Goal: Task Accomplishment & Management: Complete application form

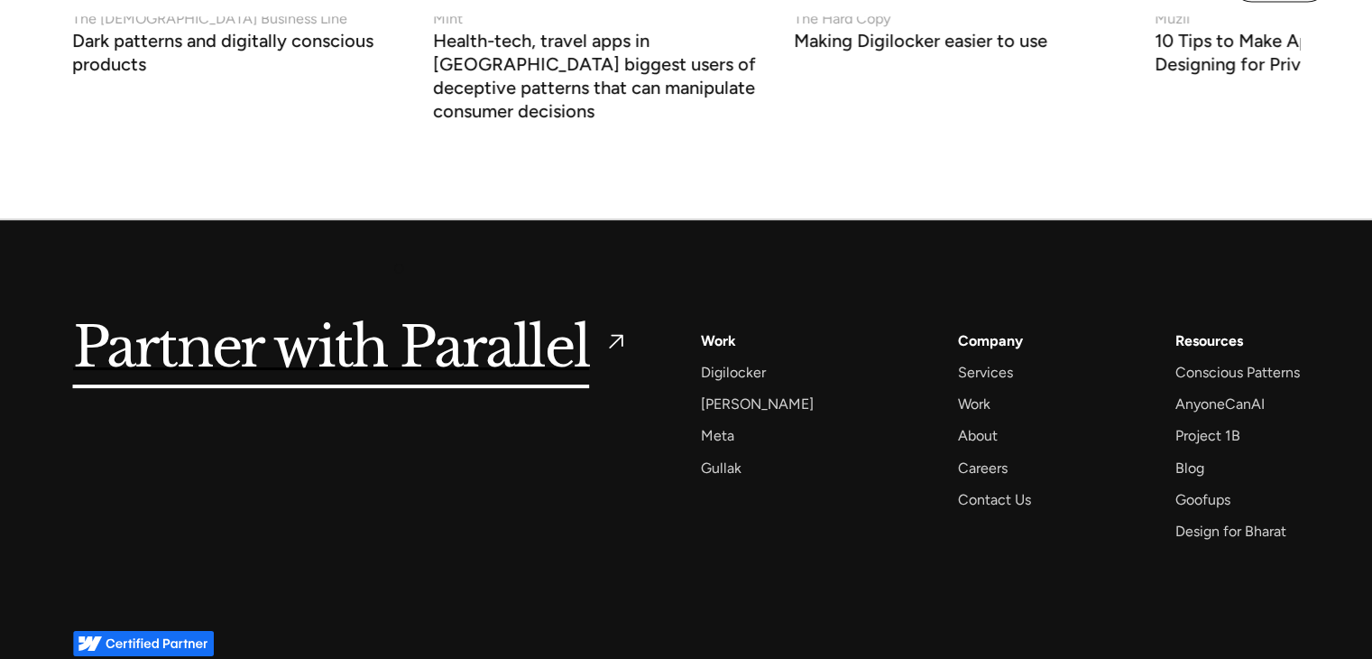
scroll to position [7211, 0]
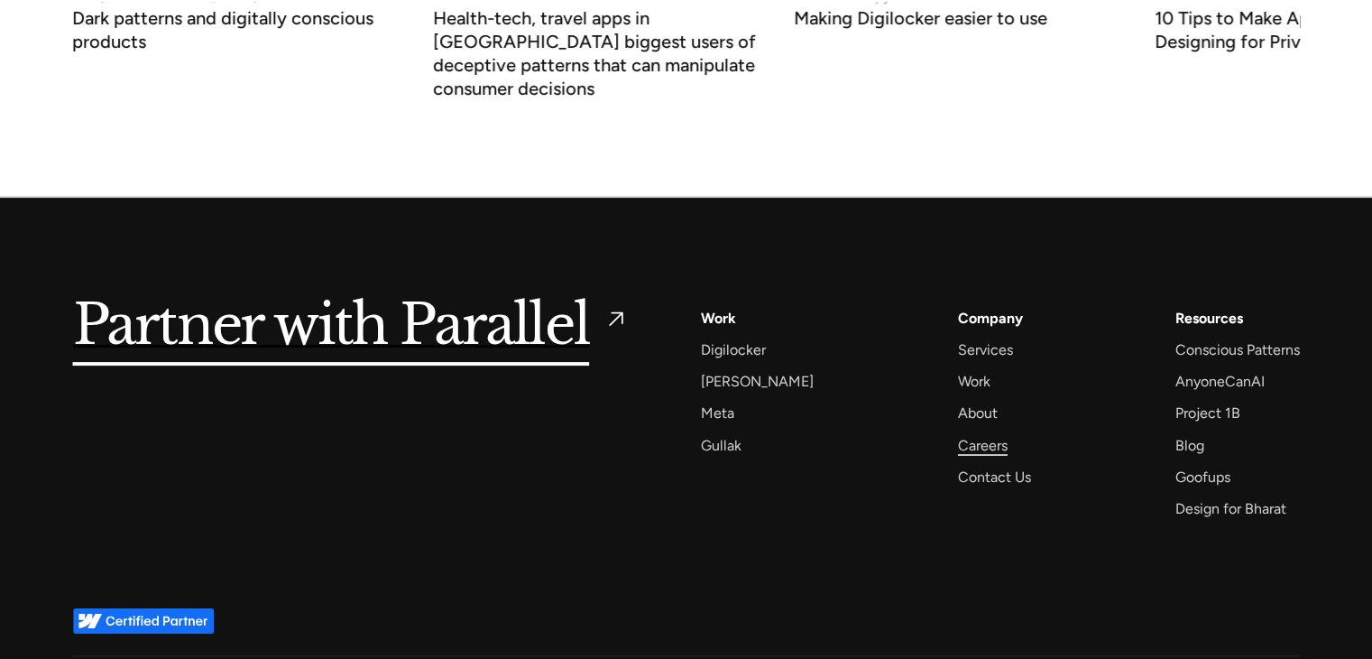
click at [959, 433] on div "Careers" at bounding box center [983, 445] width 50 height 24
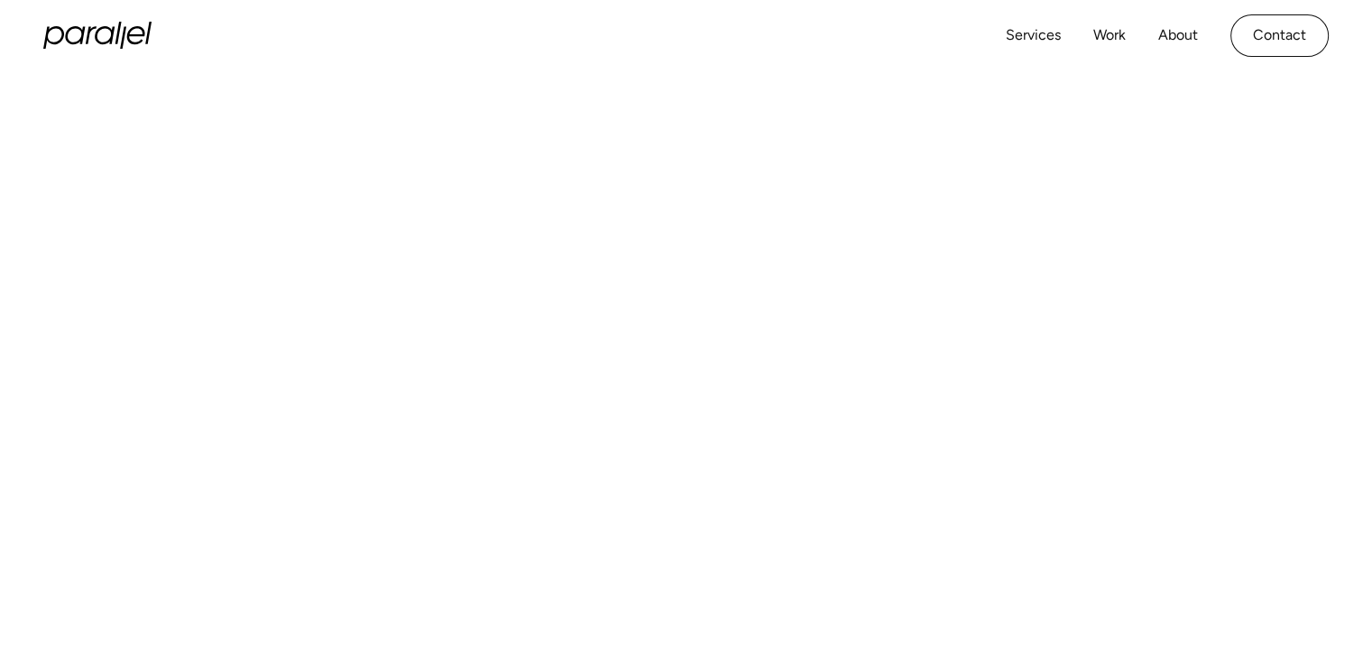
scroll to position [150, 0]
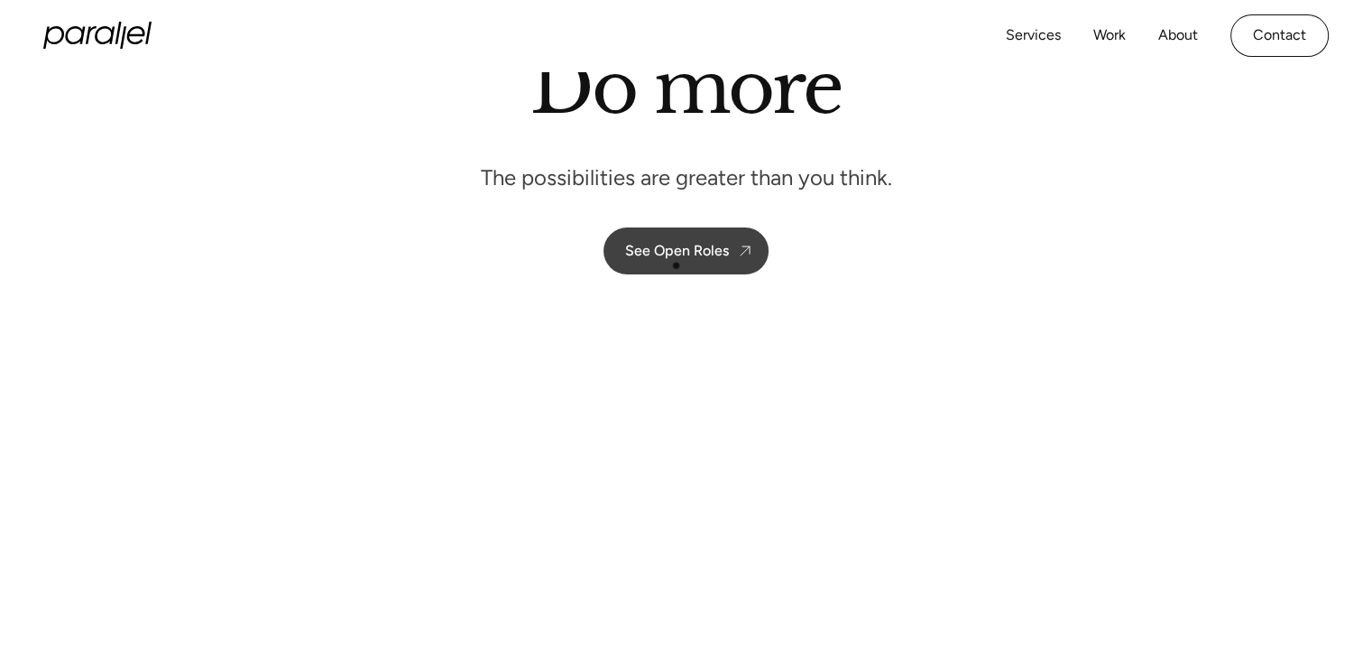
click at [675, 264] on link "See Open Roles" at bounding box center [686, 250] width 165 height 47
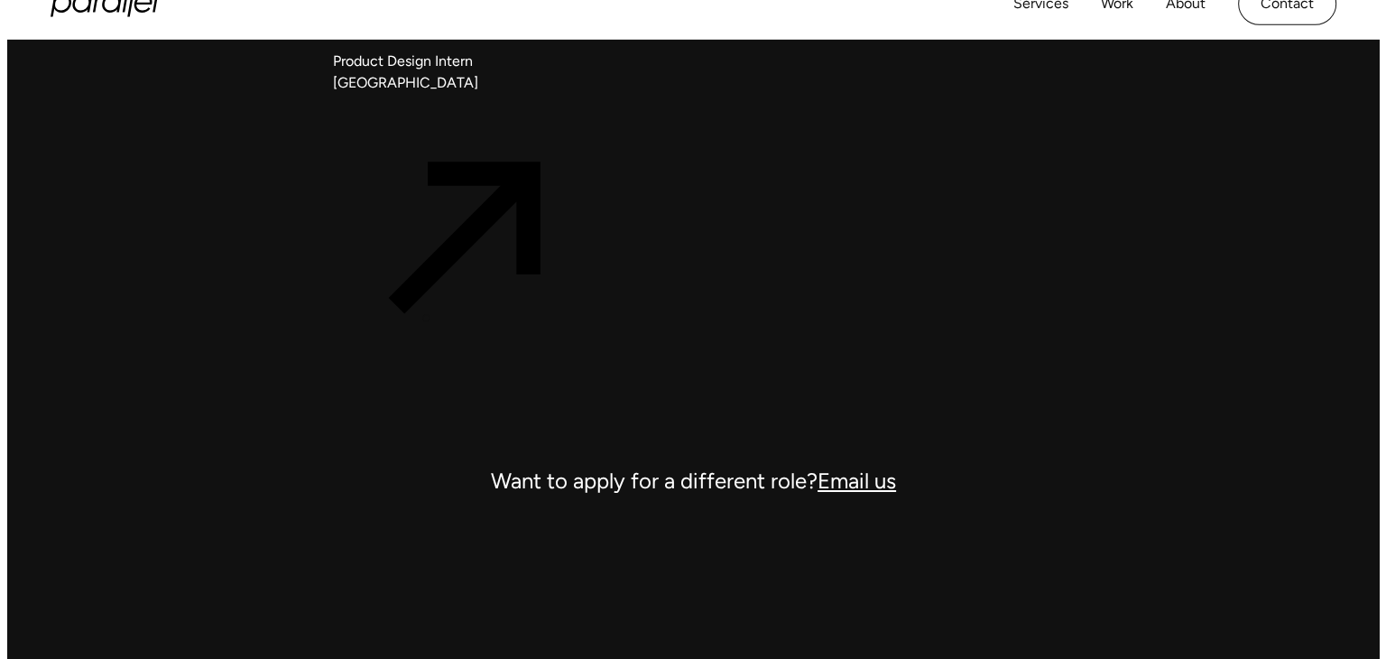
scroll to position [6340, 0]
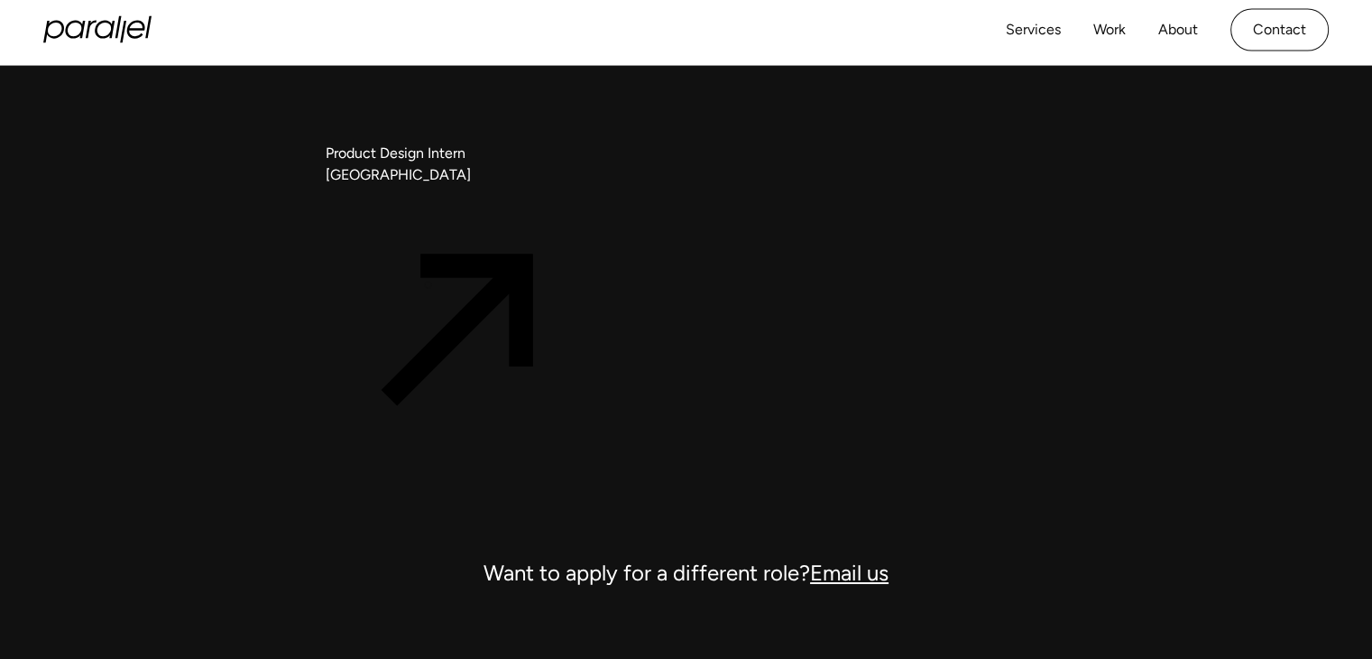
click at [429, 283] on icon at bounding box center [461, 330] width 271 height 288
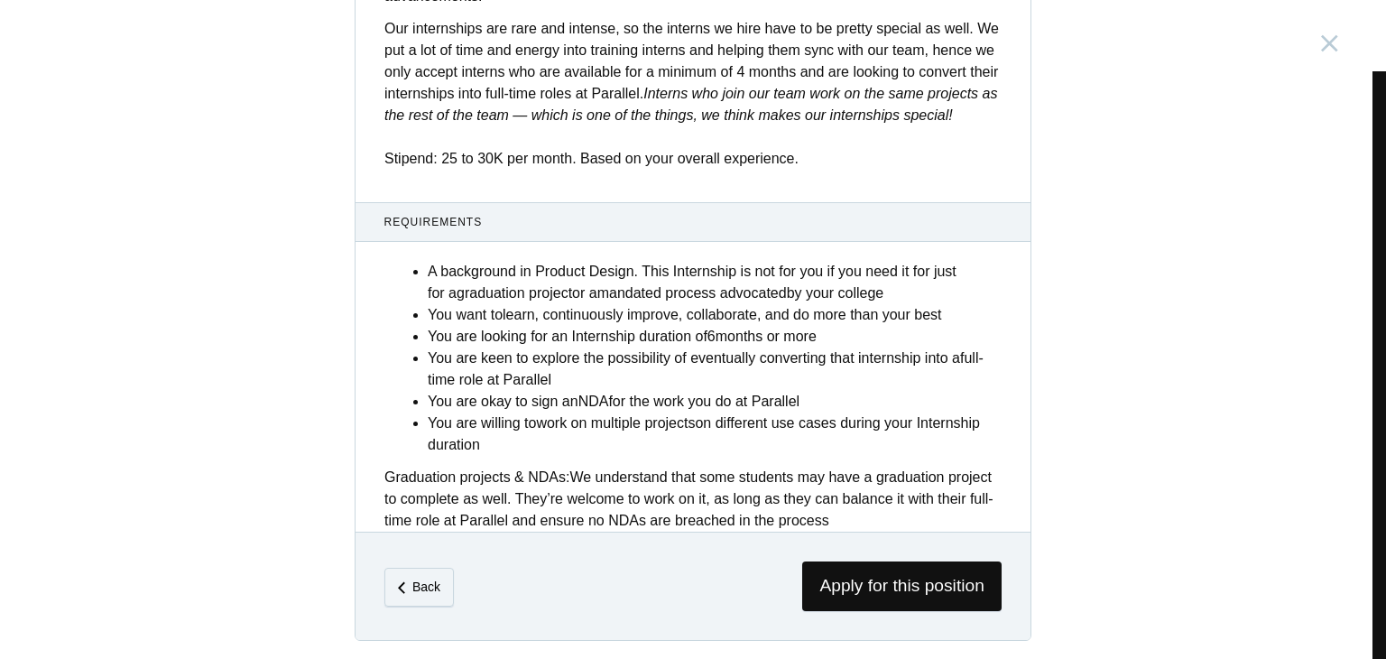
scroll to position [707, 0]
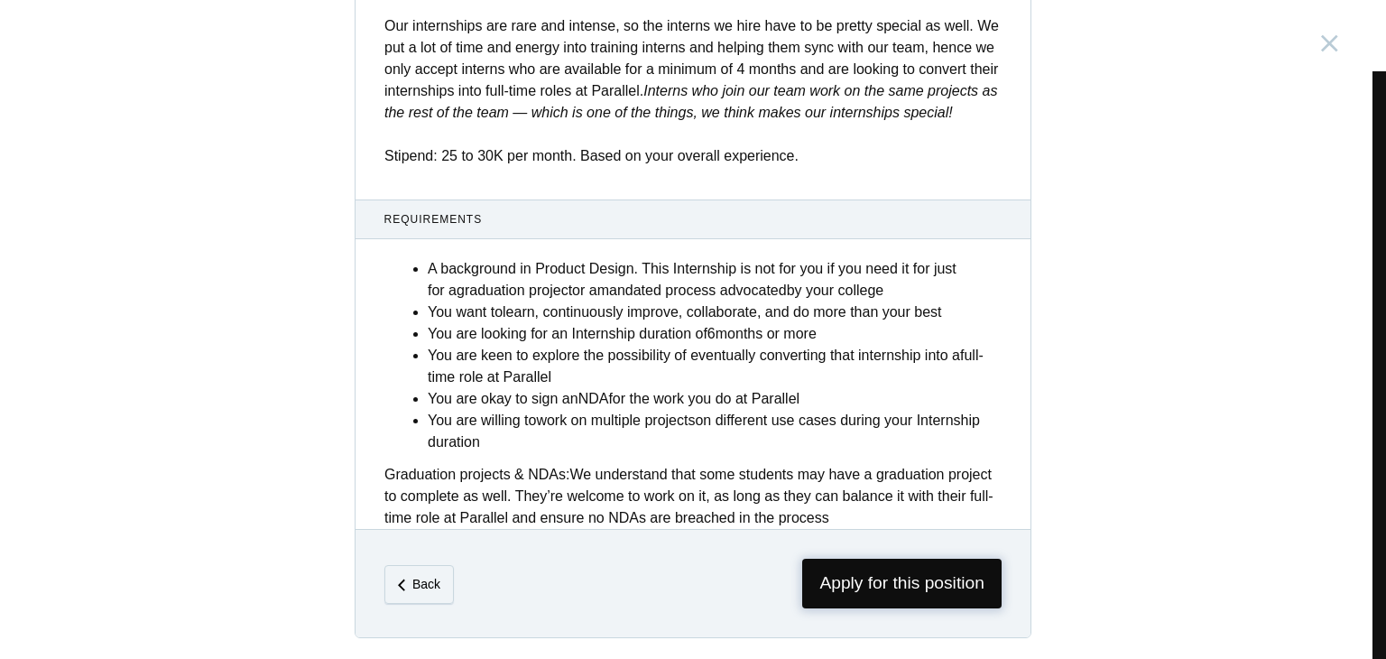
click at [891, 589] on span "Apply for this position" at bounding box center [901, 583] width 199 height 50
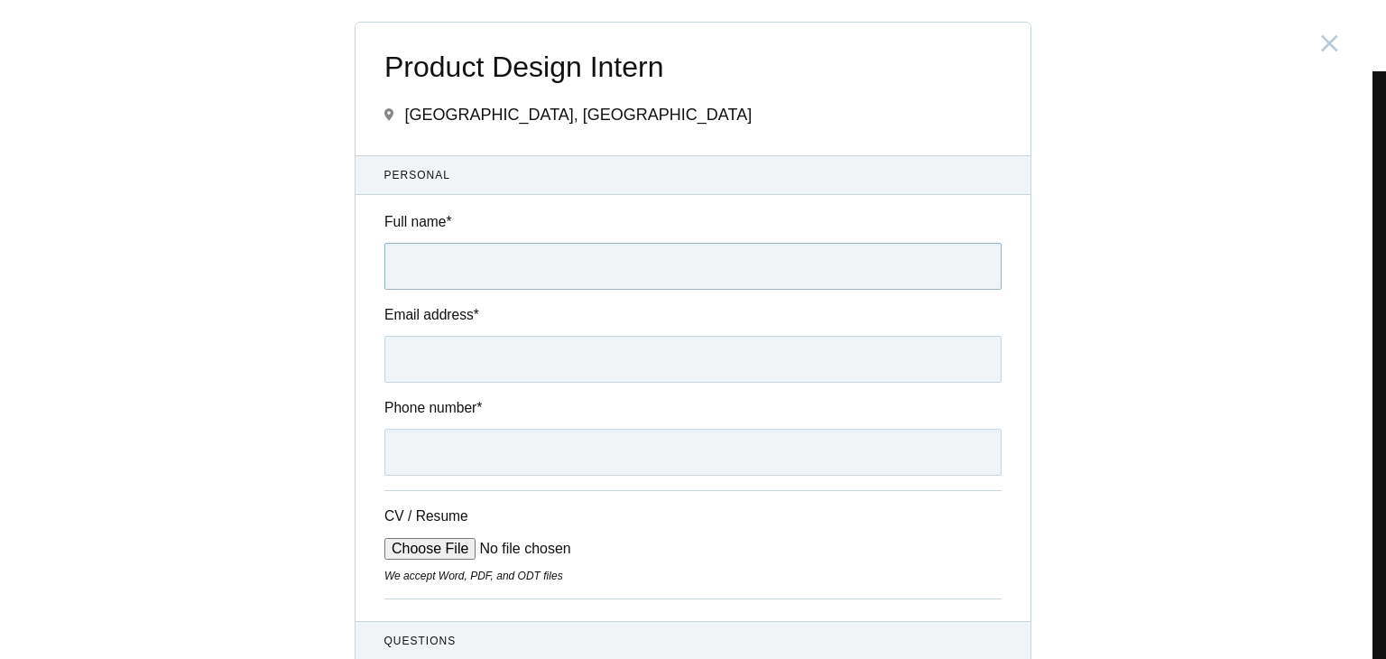
click at [525, 275] on input "Full name *" at bounding box center [692, 266] width 617 height 47
type input "Prasanth M"
drag, startPoint x: 463, startPoint y: 383, endPoint x: 461, endPoint y: 370, distance: 13.7
click at [462, 379] on input "Email address *" at bounding box center [692, 359] width 617 height 47
type input "uiux.prasanth@gmail.com"
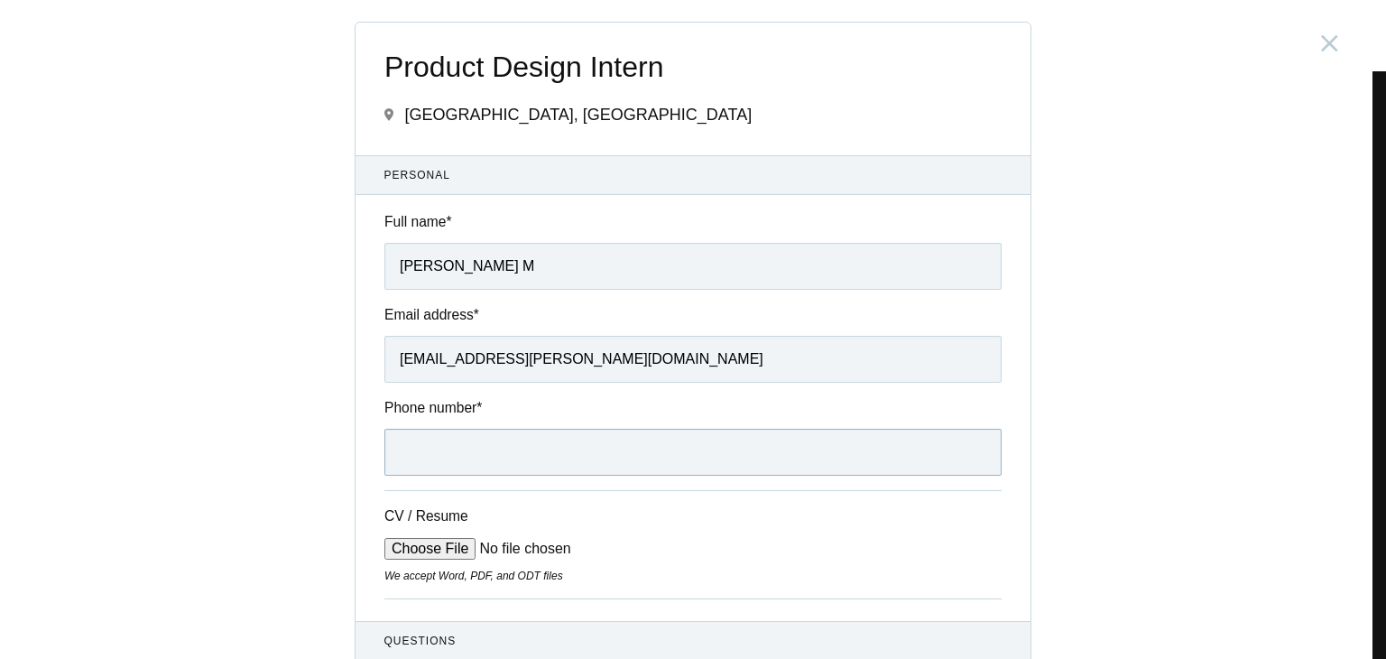
click at [456, 466] on input "Phone number *" at bounding box center [692, 452] width 617 height 47
type input "9791442272"
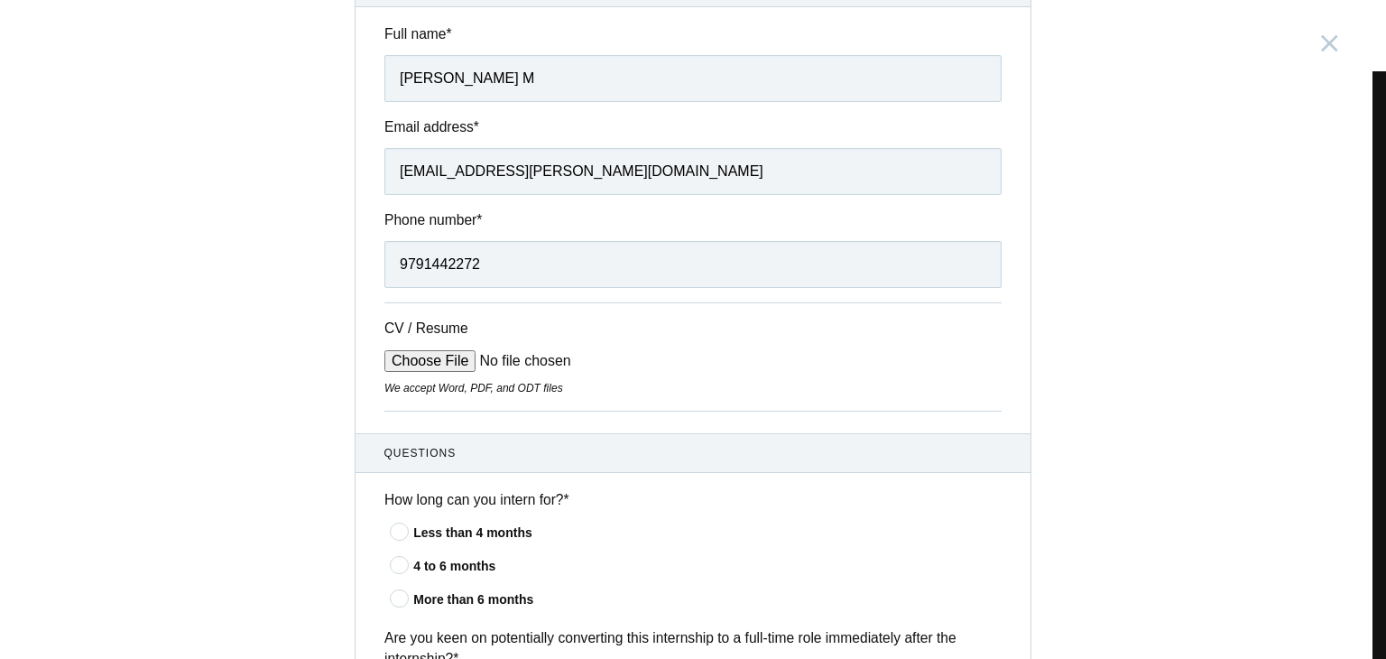
scroll to position [300, 0]
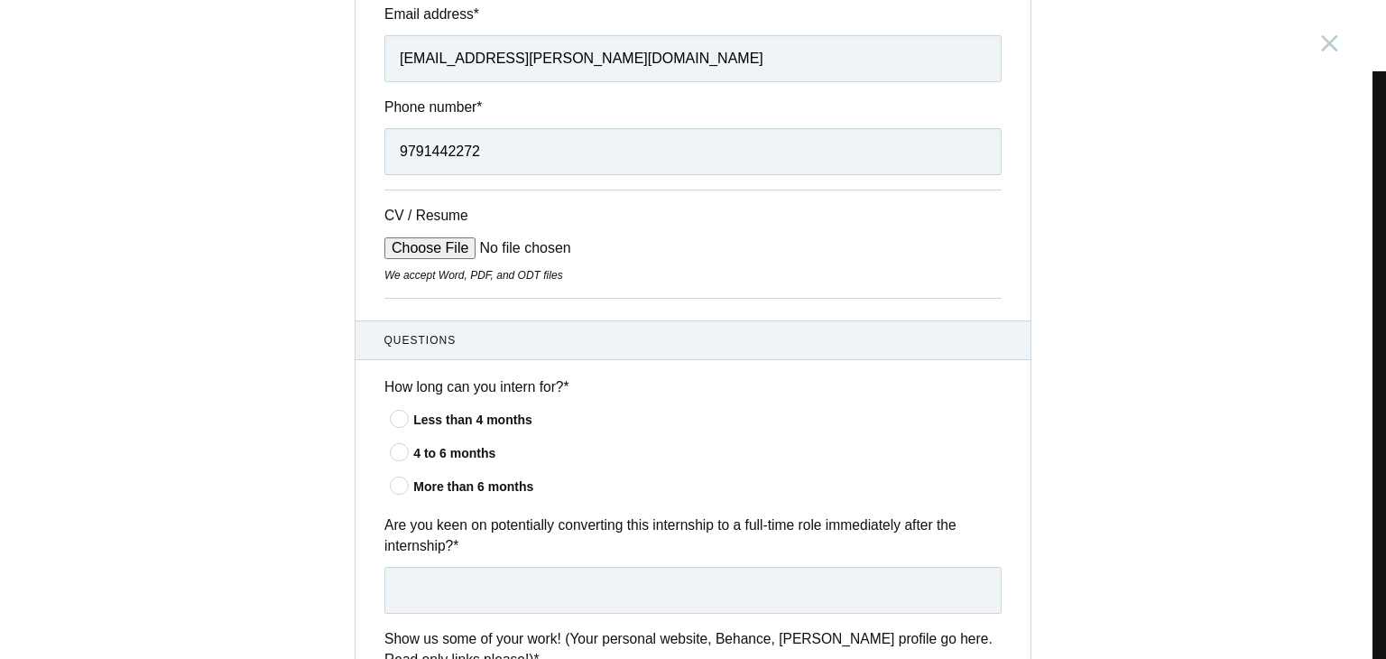
click at [438, 247] on input "CV / Resume" at bounding box center [520, 248] width 273 height 22
type input "C:\fakepath\Prasanth Mani - resume.pdf"
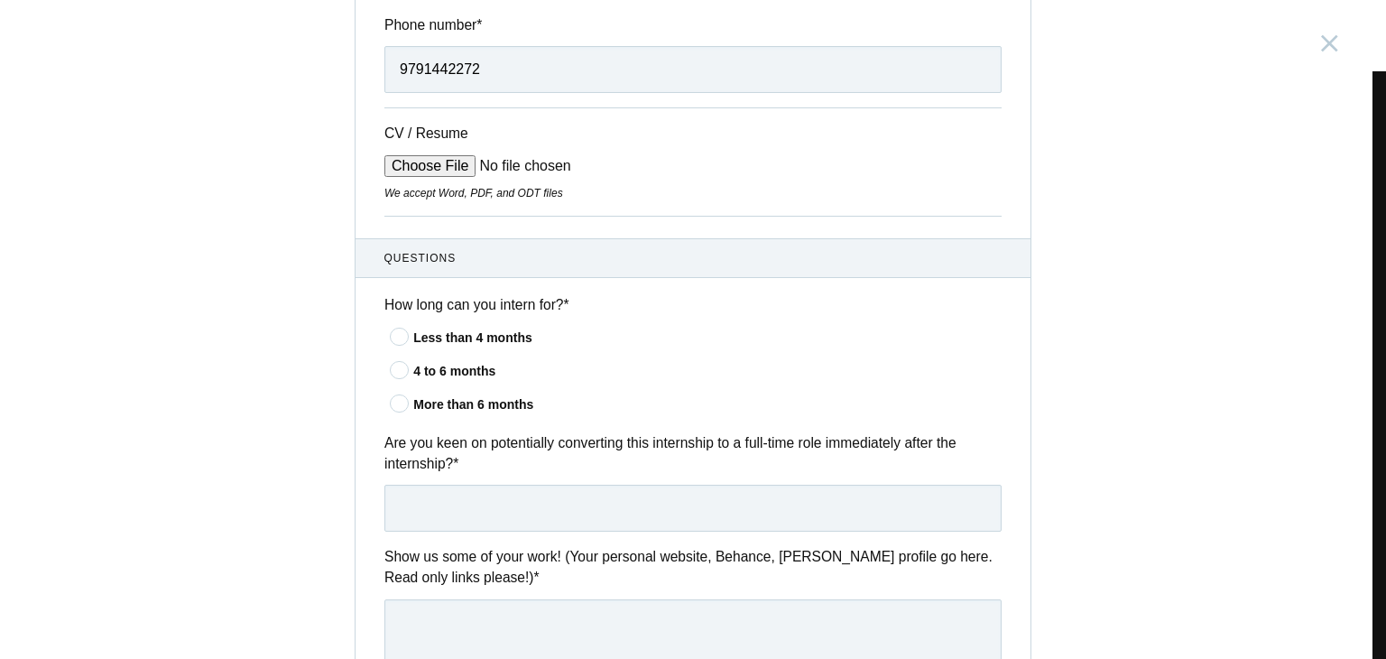
scroll to position [451, 0]
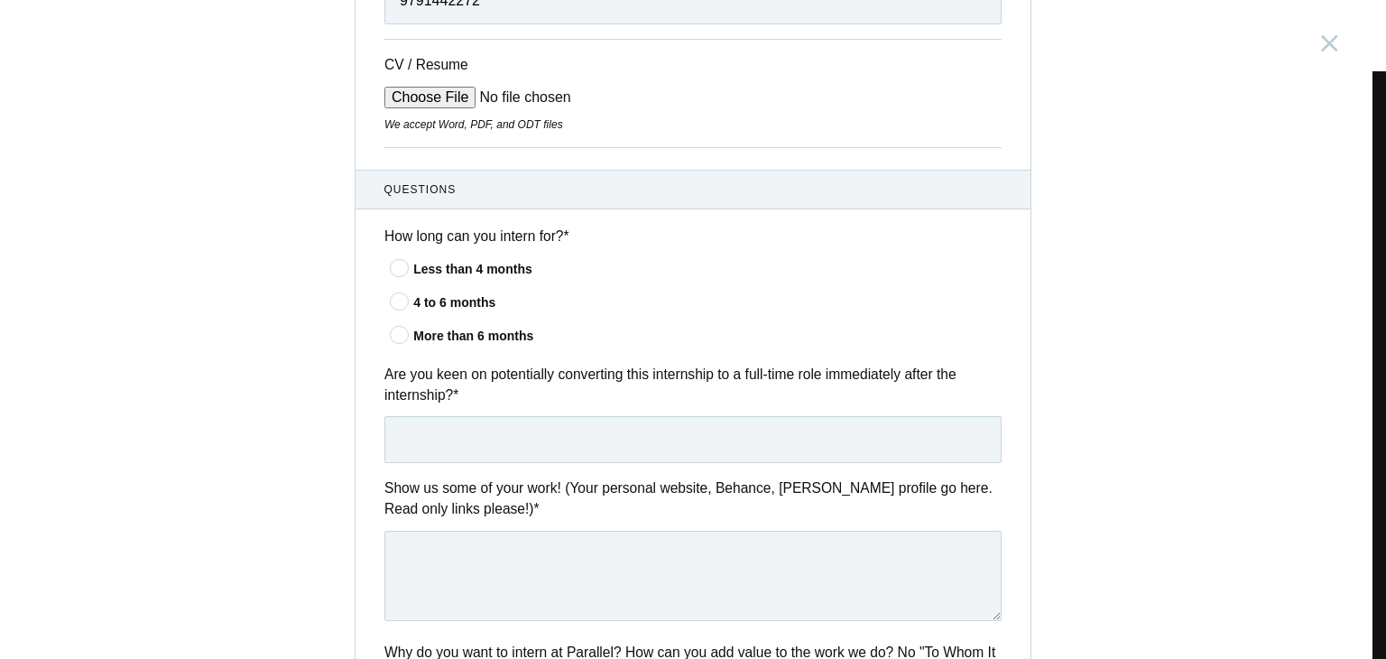
click at [413, 272] on div "Less than 4 months" at bounding box center [707, 269] width 588 height 19
click at [0, 0] on input"] "Less than 4 months" at bounding box center [0, 0] width 0 height 0
click at [483, 447] on input "text" at bounding box center [692, 439] width 617 height 47
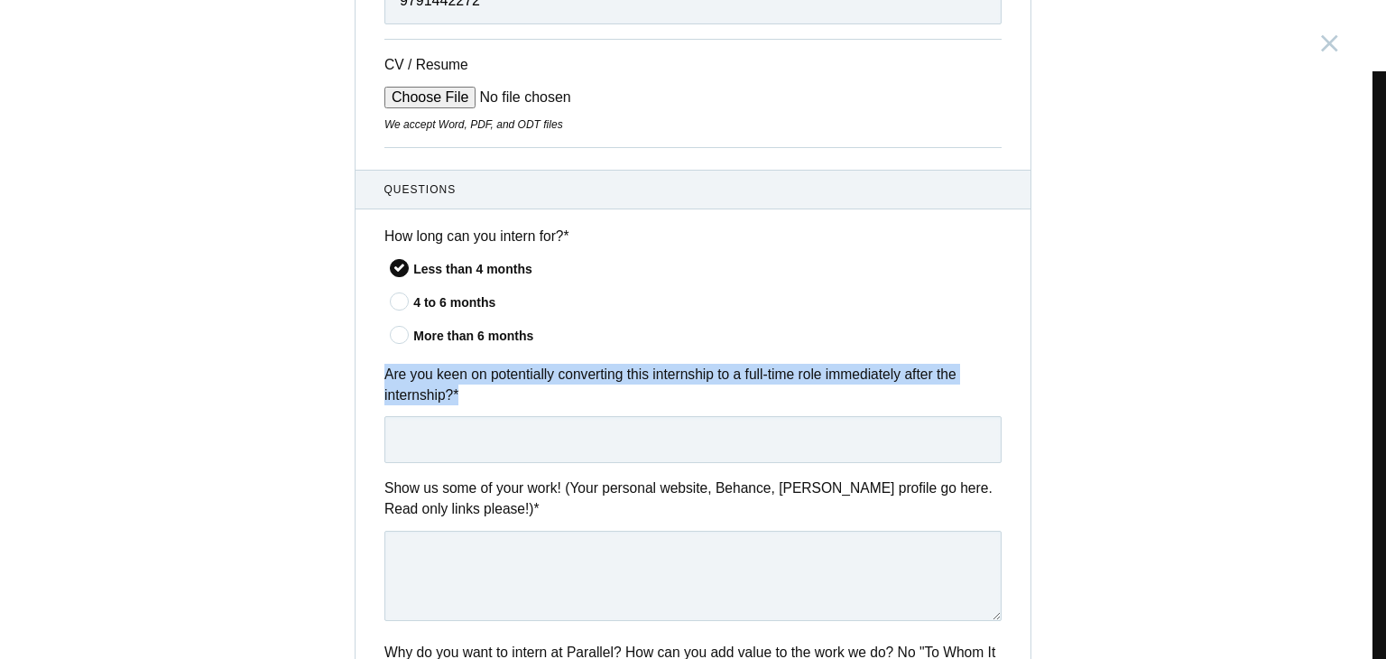
drag, startPoint x: 379, startPoint y: 367, endPoint x: 453, endPoint y: 398, distance: 80.1
click at [453, 398] on label "Are you keen on potentially converting this internship to a full-time role imme…" at bounding box center [692, 385] width 617 height 42
copy label "Are you keen on potentially converting this internship to a full-time role imme…"
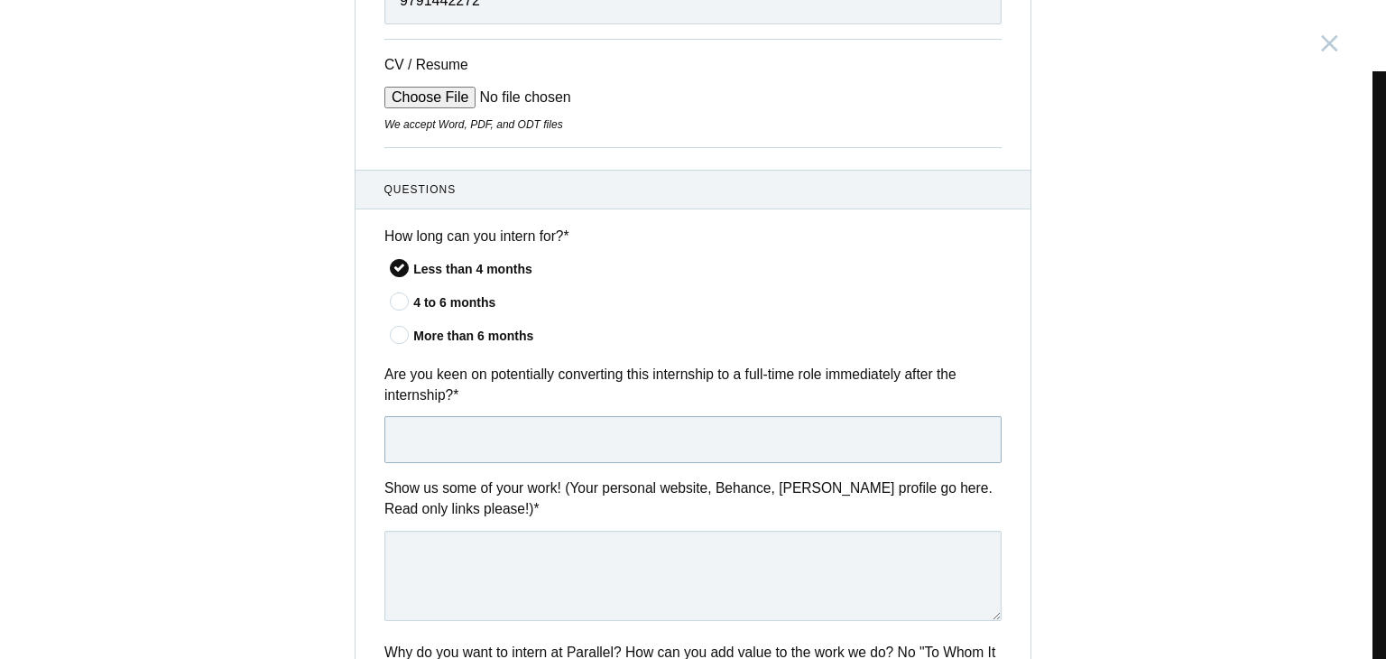
click at [471, 438] on input "text" at bounding box center [692, 439] width 617 height 47
paste input "Yes, I’m definitely interested in converting this internship into a full-time r…"
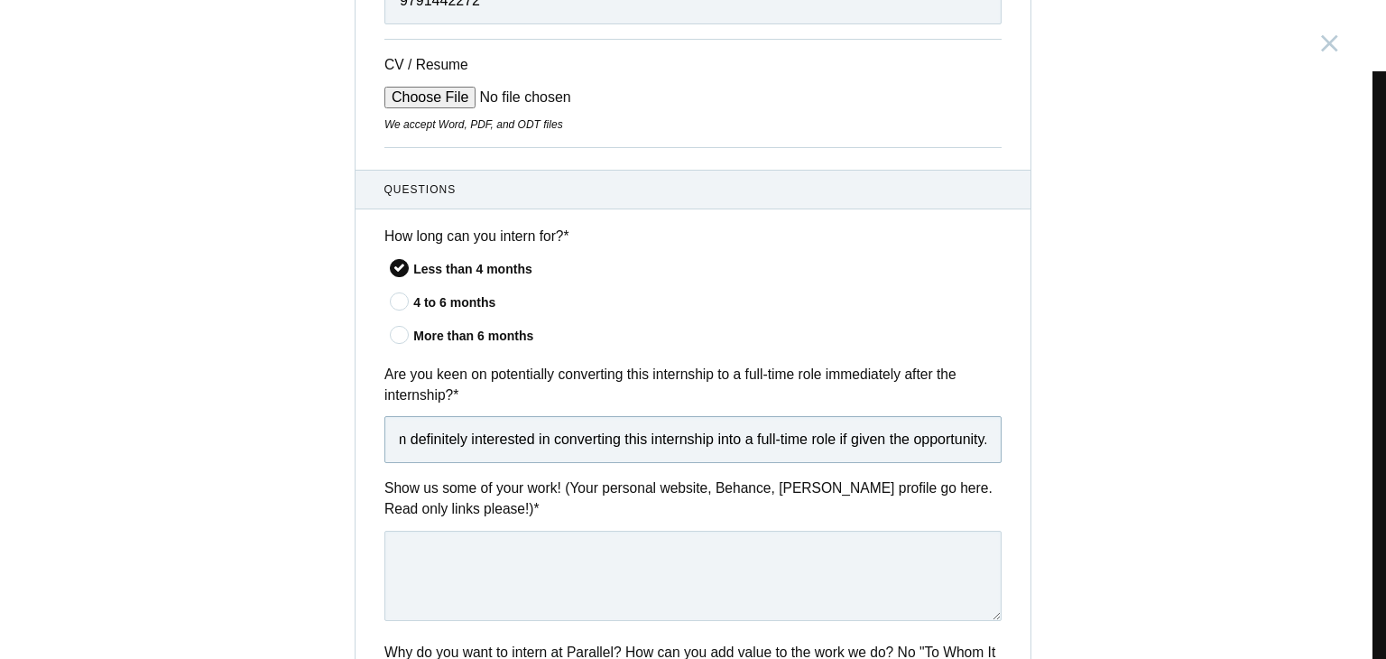
scroll to position [601, 0]
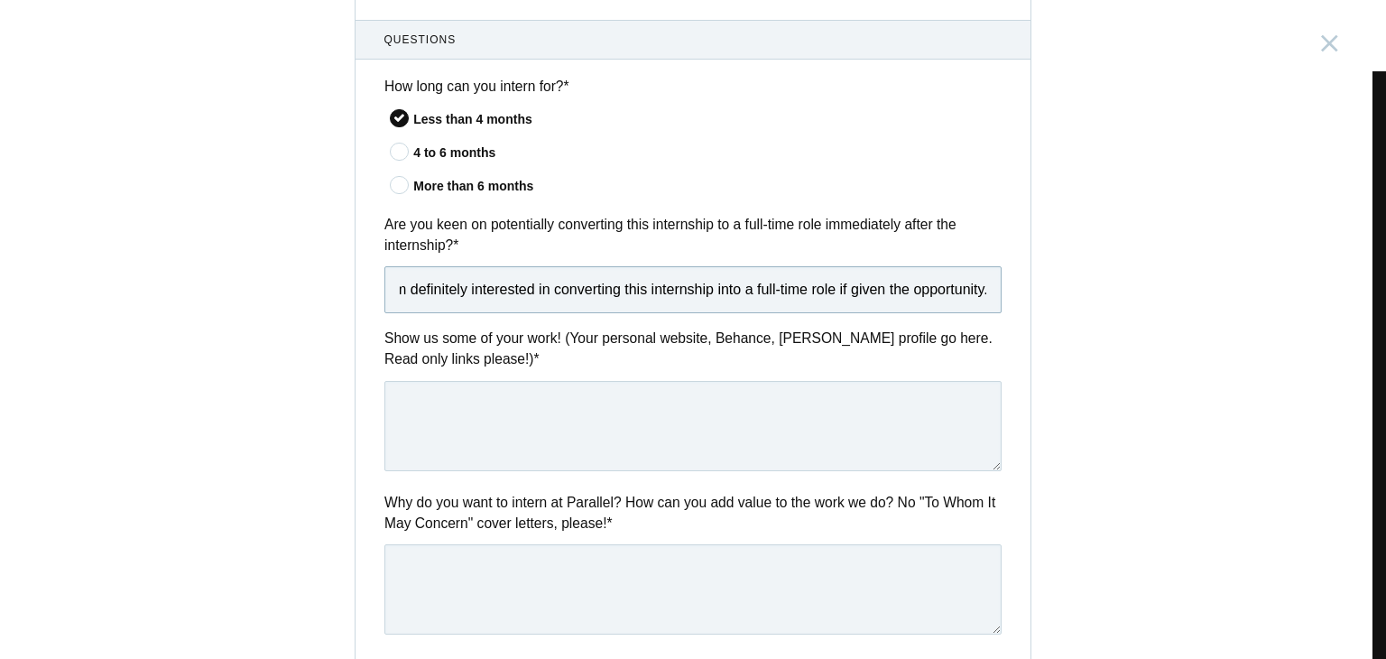
type input "Yes, I’m definitely interested in converting this internship into a full-time r…"
click at [447, 407] on textarea at bounding box center [692, 426] width 617 height 90
paste textarea "Yes, I’m definitely interested in converting this internship into a full-time r…"
type textarea "Yes, I’m definitely interested in converting this internship into a full-time r…"
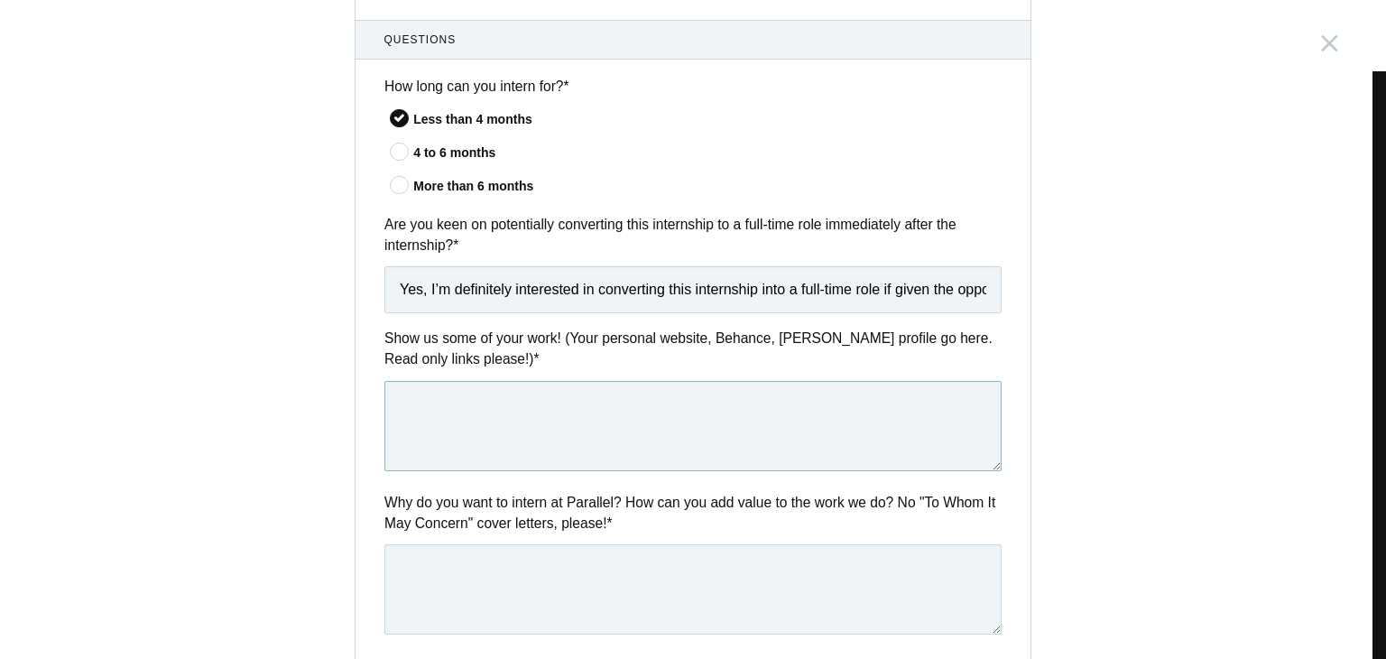
paste textarea "https://prasanth-portfolio.framer.website/"
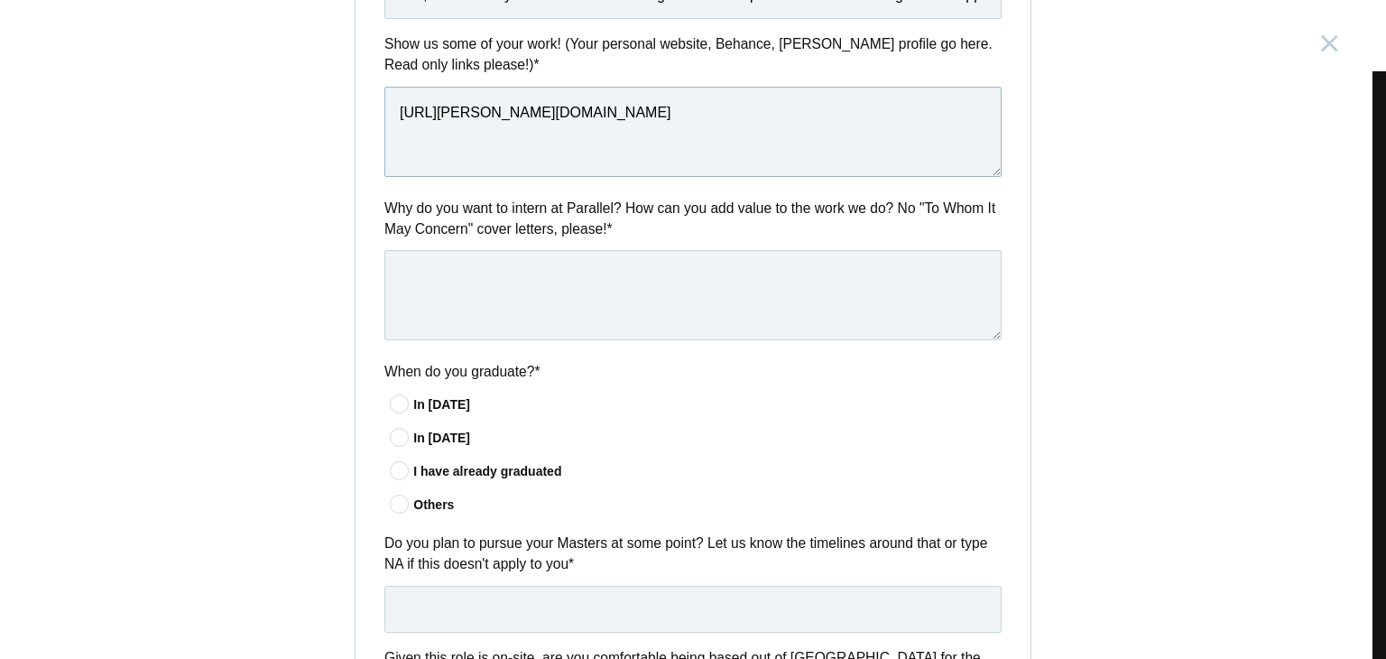
scroll to position [902, 0]
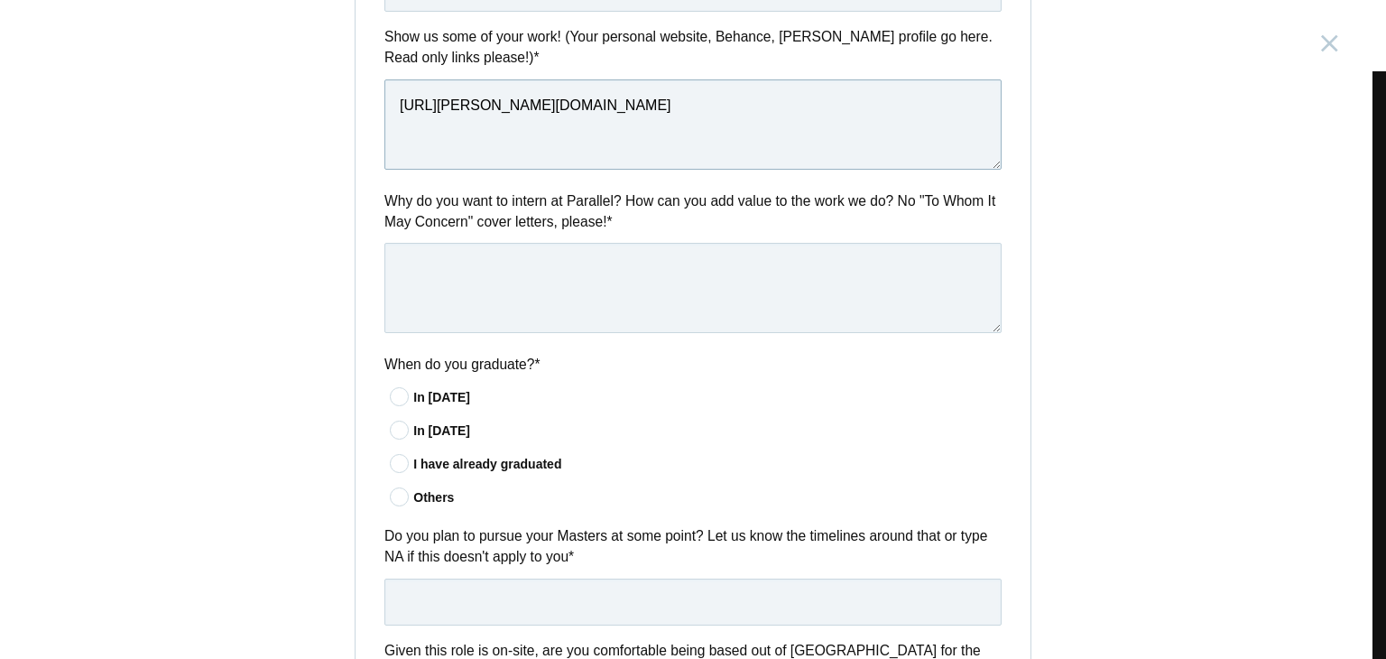
type textarea "https://prasanth-portfolio.framer.website/"
click at [590, 257] on textarea at bounding box center [692, 288] width 617 height 90
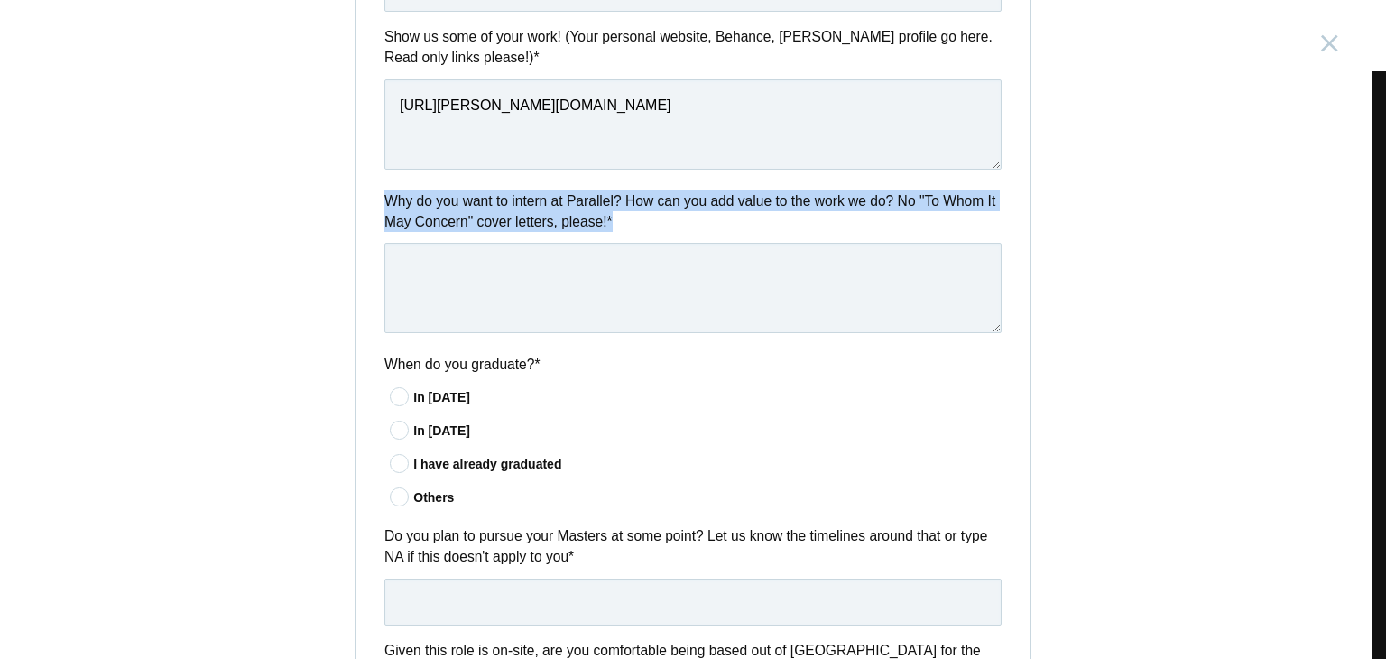
drag, startPoint x: 378, startPoint y: 191, endPoint x: 808, endPoint y: 222, distance: 431.4
click at [808, 222] on div "Questions How long can you intern for? * Less than 4 months 4 to 6 months More …" at bounding box center [692, 386] width 675 height 1335
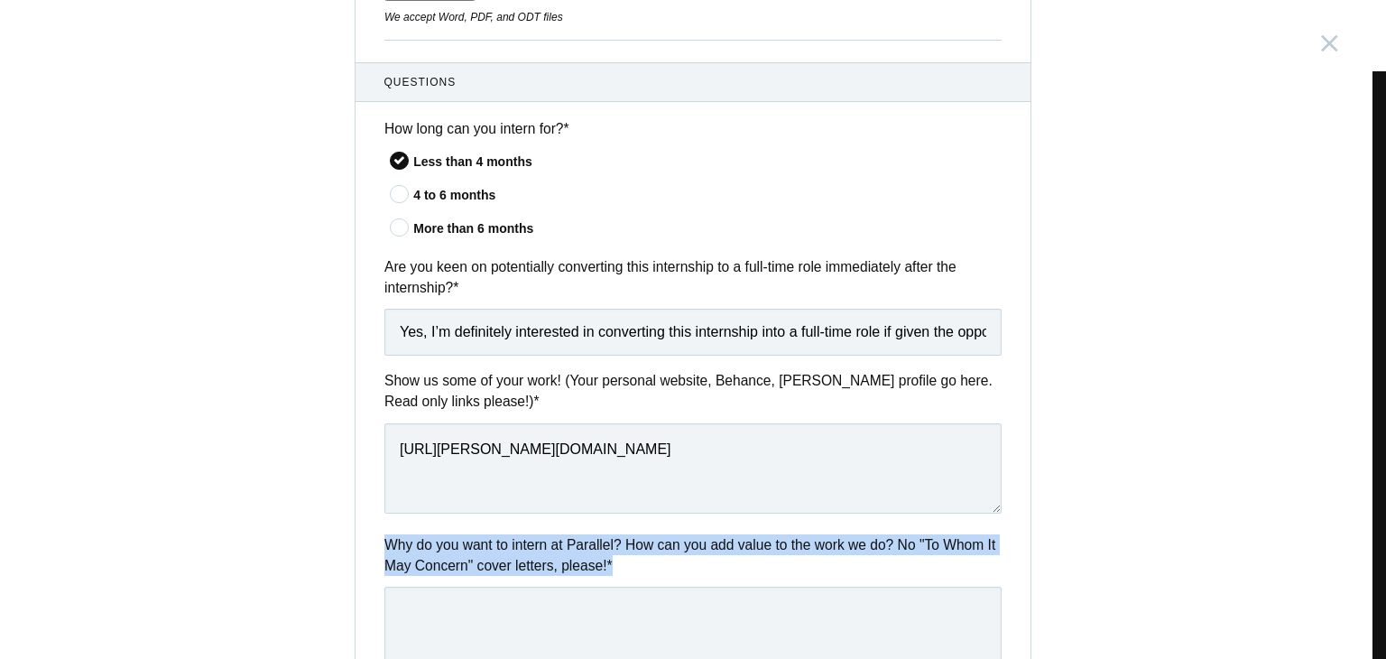
scroll to position [0, 0]
